Goal: Transaction & Acquisition: Book appointment/travel/reservation

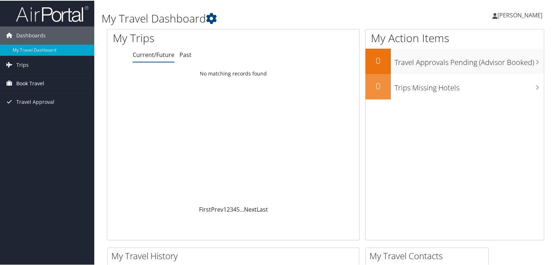
click at [37, 79] on span "Book Travel" at bounding box center [30, 83] width 28 height 18
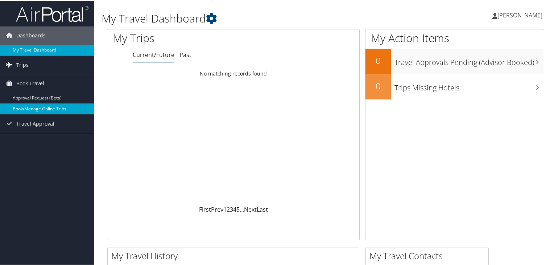
click at [48, 108] on link "Book/Manage Online Trips" at bounding box center [47, 108] width 94 height 11
